Goal: Find specific page/section: Find specific page/section

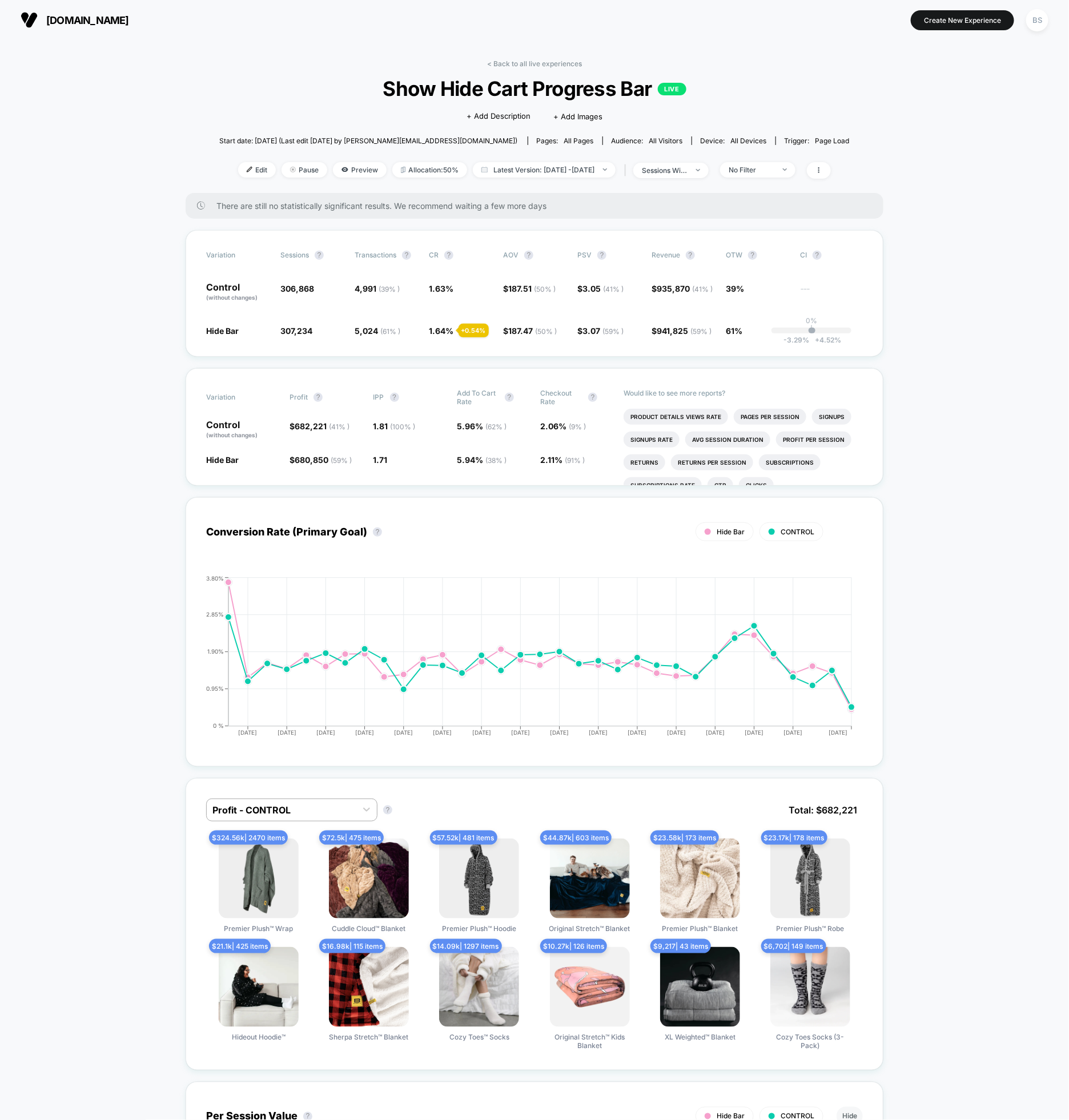
click at [505, 68] on div "< Back to all live experiences Show Hide Cart Progress Bar LIVE Click to edit e…" at bounding box center [534, 126] width 630 height 134
click at [504, 63] on link "< Back to all live experiences" at bounding box center [534, 64] width 94 height 8
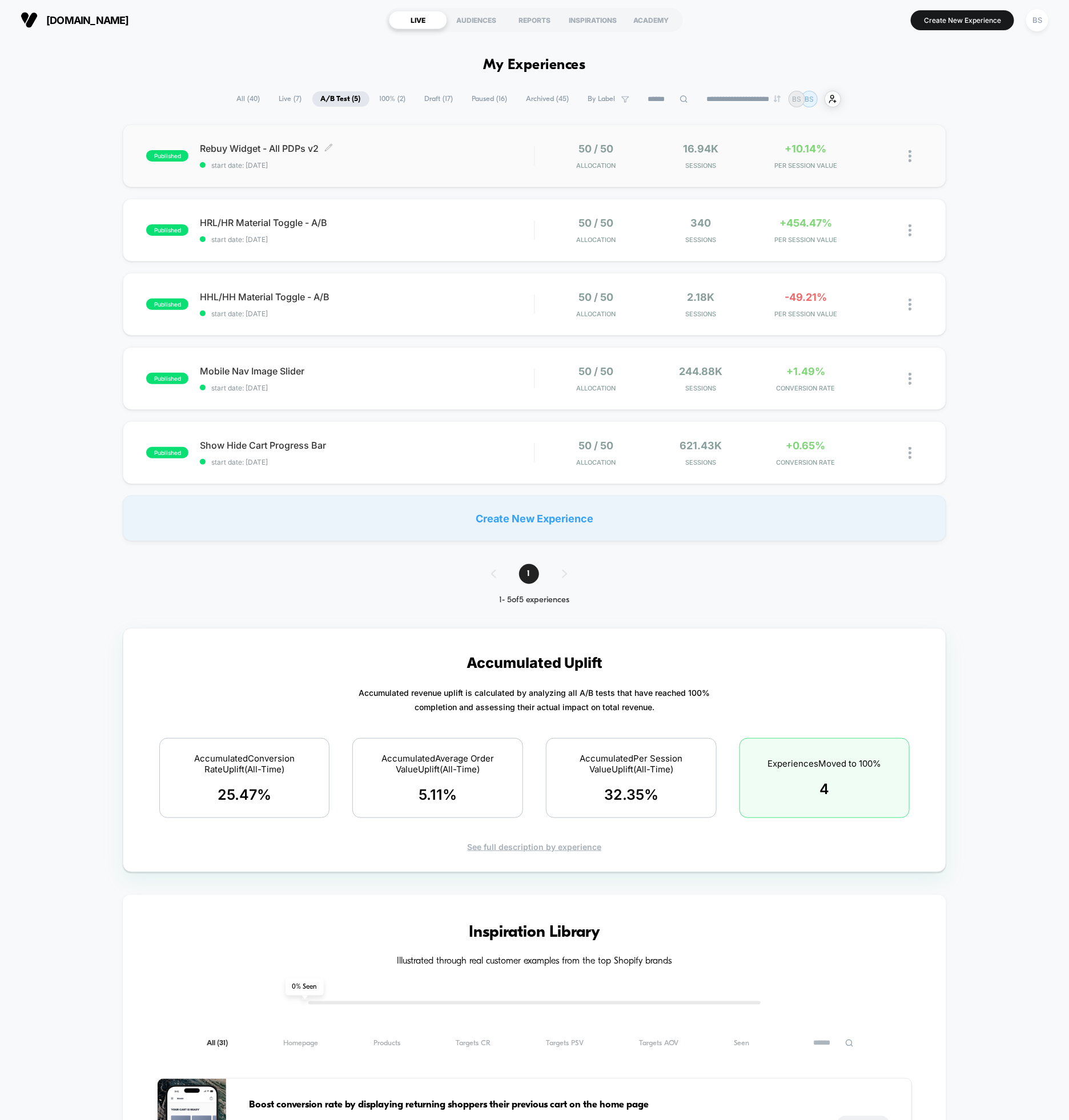
click at [523, 148] on span "Rebuy Widget - All PDPs v2 Click to edit experience details" at bounding box center [367, 148] width 334 height 11
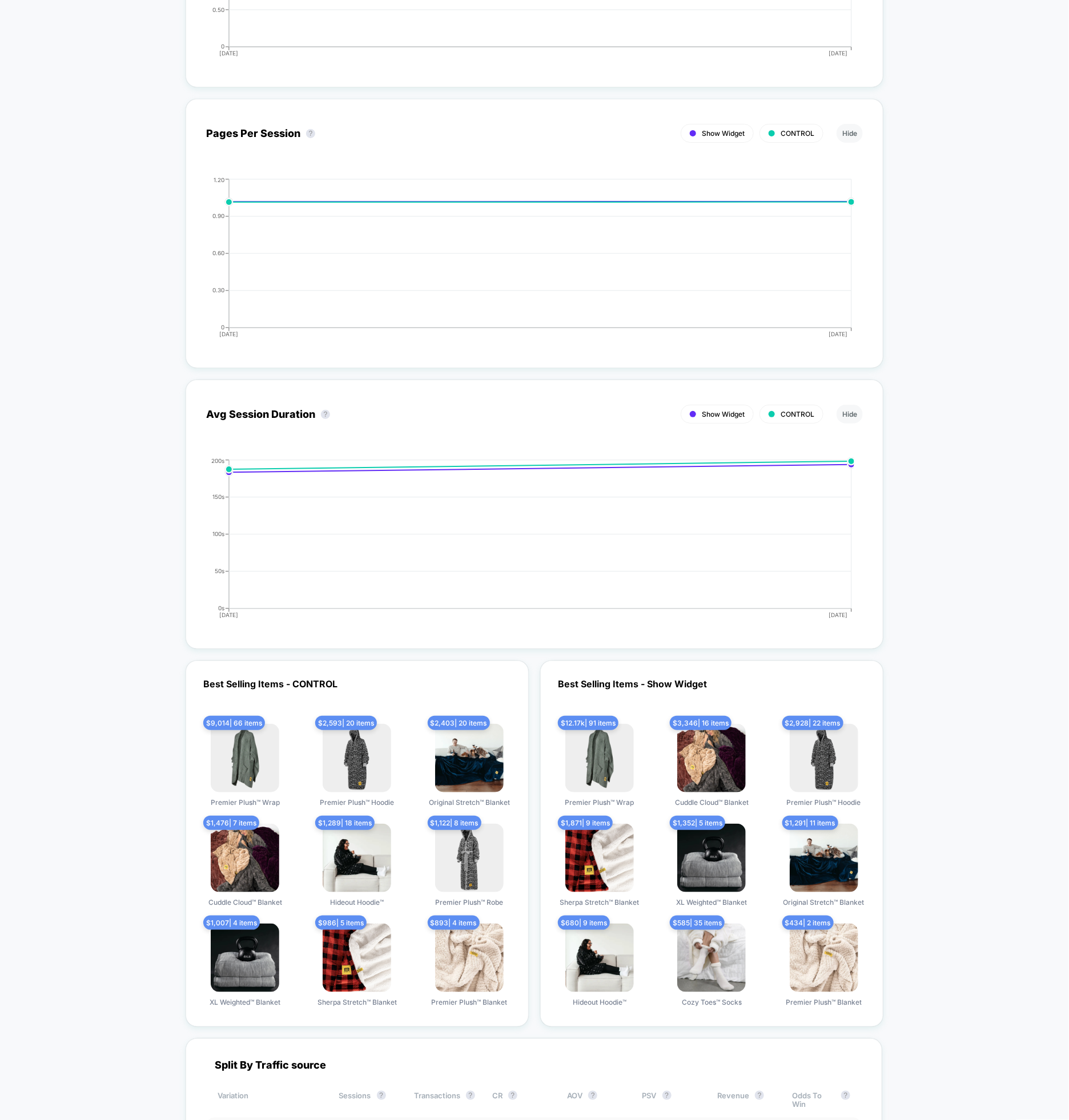
scroll to position [2611, 0]
